Goal: Transaction & Acquisition: Purchase product/service

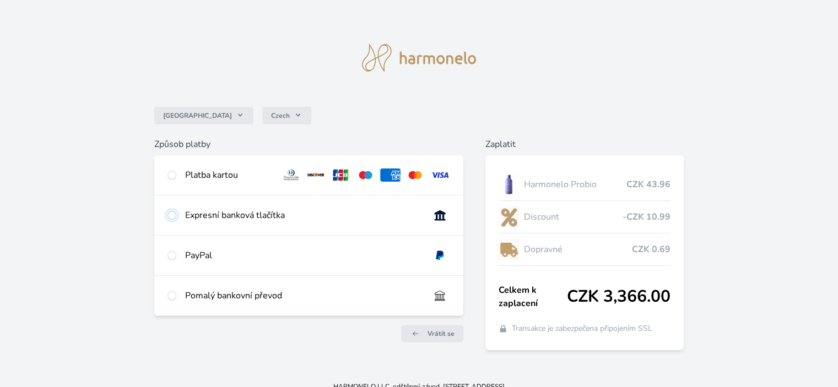
click at [172, 214] on input "radio" at bounding box center [172, 215] width 9 height 9
radio input "true"
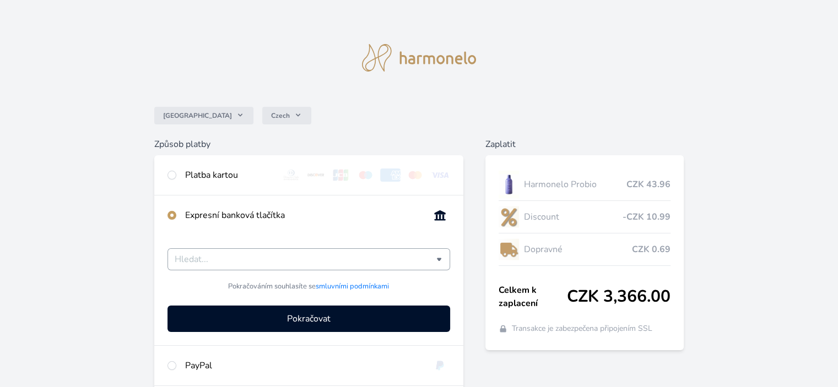
click at [264, 261] on input "Česká spořitelna Komerční banka mTransfer Fio banka Moneta Money Bank Raiffeise…" at bounding box center [305, 259] width 261 height 13
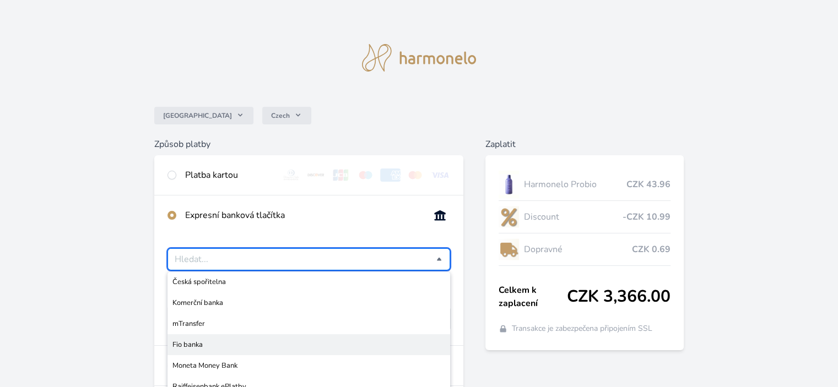
click at [214, 344] on span "Fio banka" at bounding box center [308, 344] width 272 height 11
type input "Fio banka"
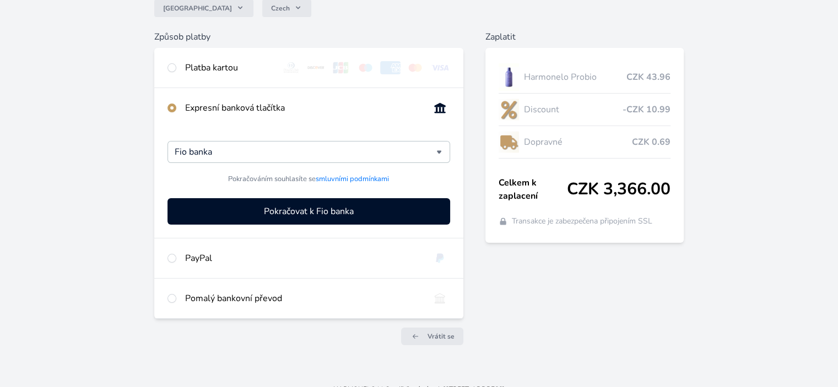
scroll to position [110, 0]
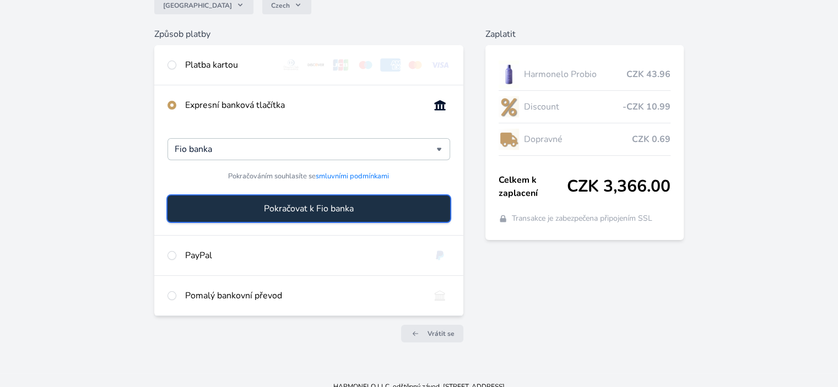
click at [358, 208] on button "Pokračovat k Fio banka" at bounding box center [309, 209] width 282 height 26
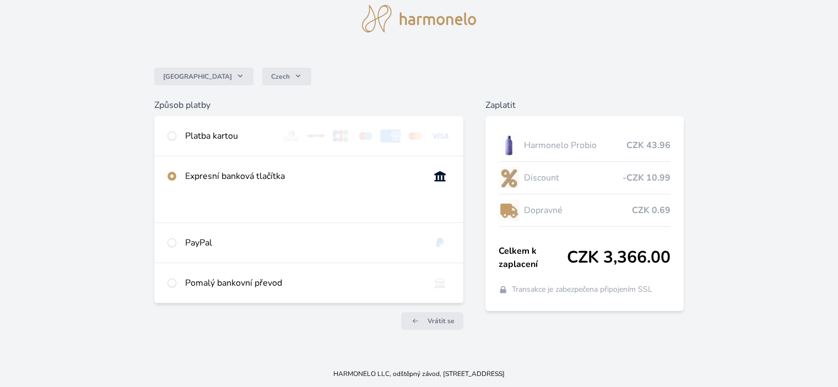
scroll to position [39, 0]
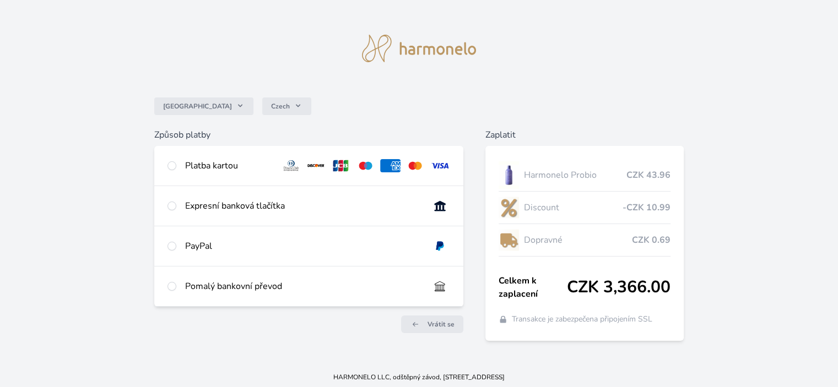
scroll to position [12, 0]
